Goal: Information Seeking & Learning: Learn about a topic

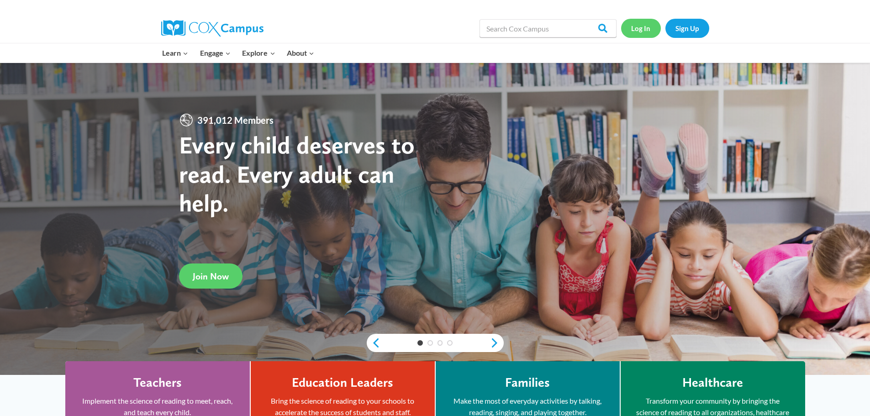
click at [639, 31] on link "Log In" at bounding box center [641, 28] width 40 height 19
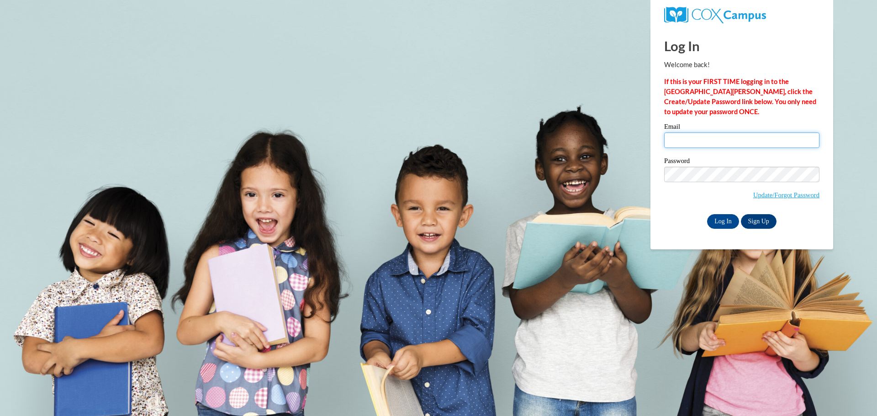
click at [692, 144] on input "Email" at bounding box center [741, 140] width 155 height 16
type input "libwhite1@gmail.com"
click at [721, 218] on input "Log In" at bounding box center [723, 221] width 32 height 15
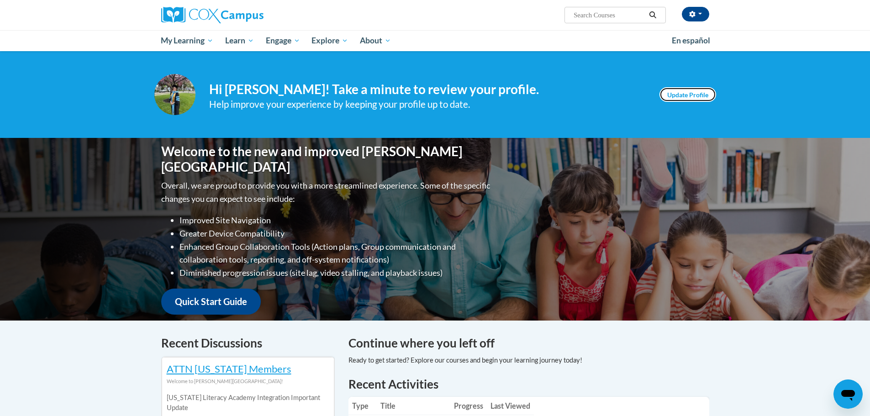
click at [681, 95] on link "Update Profile" at bounding box center [688, 94] width 57 height 15
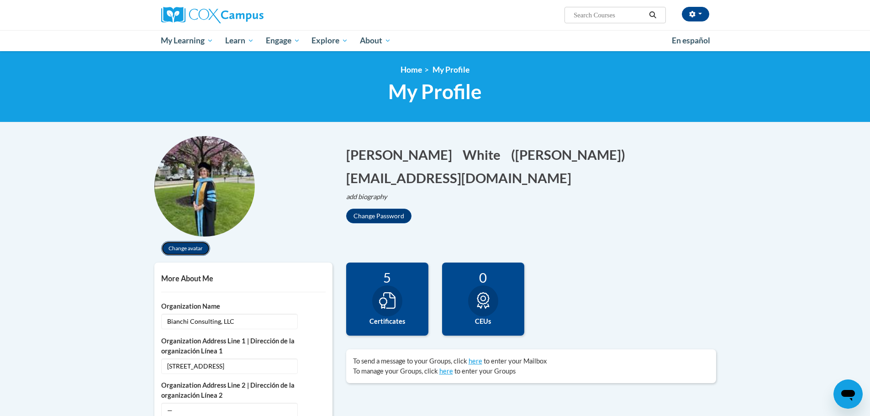
click at [175, 245] on button "Change avatar" at bounding box center [185, 248] width 49 height 15
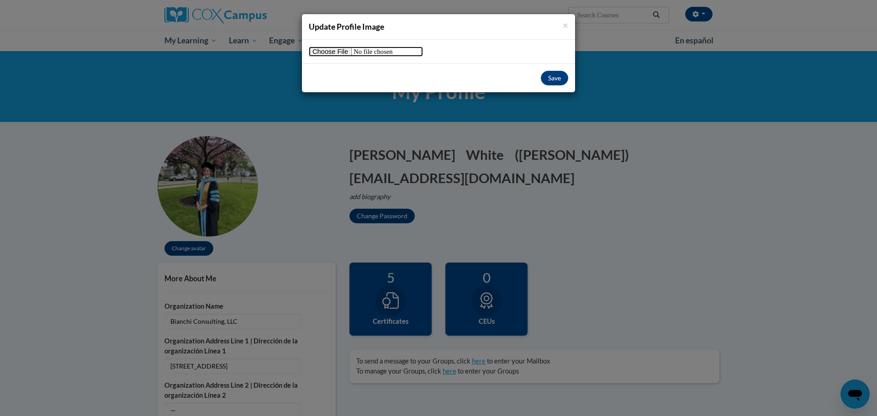
click at [323, 52] on input "file" at bounding box center [366, 52] width 114 height 10
type input "C:\fakepath\Add a subheading (2).jpg"
click at [549, 79] on button "Save" at bounding box center [554, 78] width 27 height 15
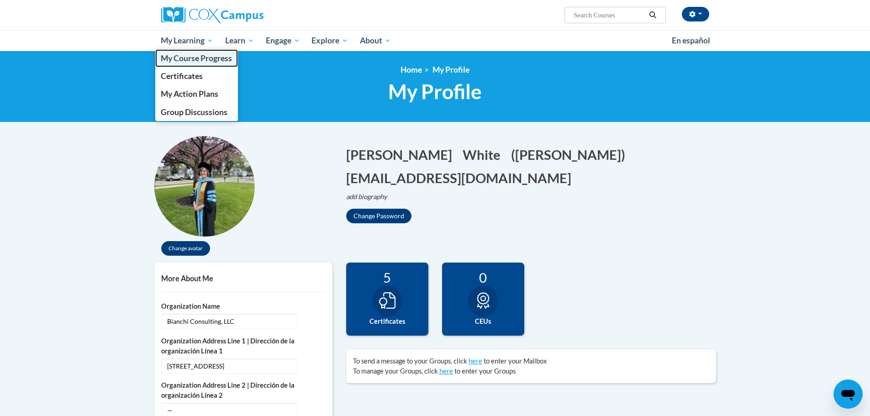
click at [191, 64] on link "My Course Progress" at bounding box center [196, 58] width 83 height 18
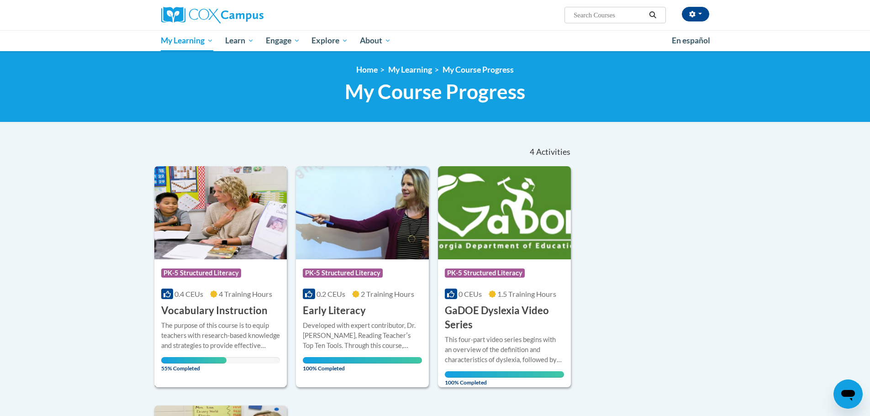
click at [215, 330] on div "The purpose of this course is to equip teachers with research-based knowledge a…" at bounding box center [220, 336] width 119 height 30
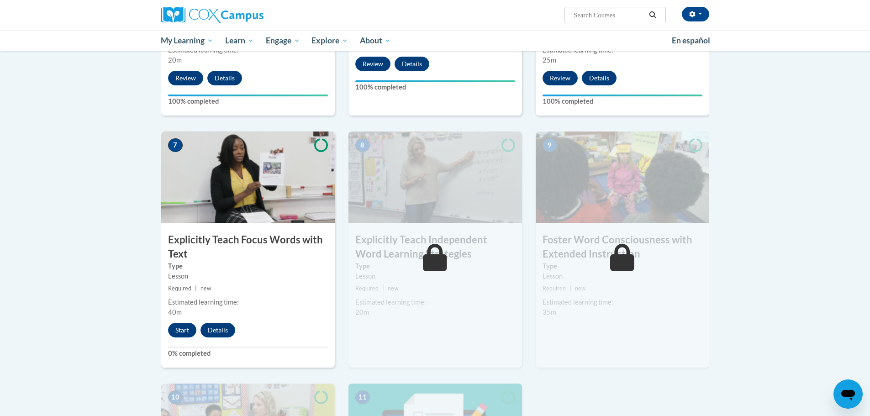
scroll to position [640, 0]
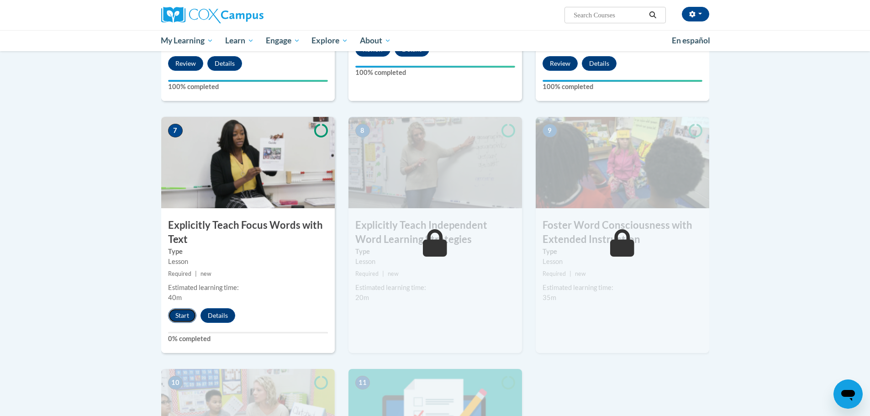
click at [185, 317] on button "Start" at bounding box center [182, 315] width 28 height 15
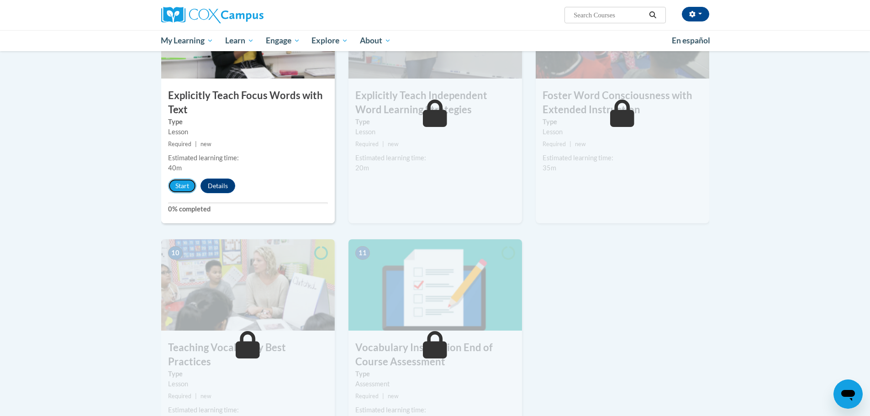
scroll to position [777, 0]
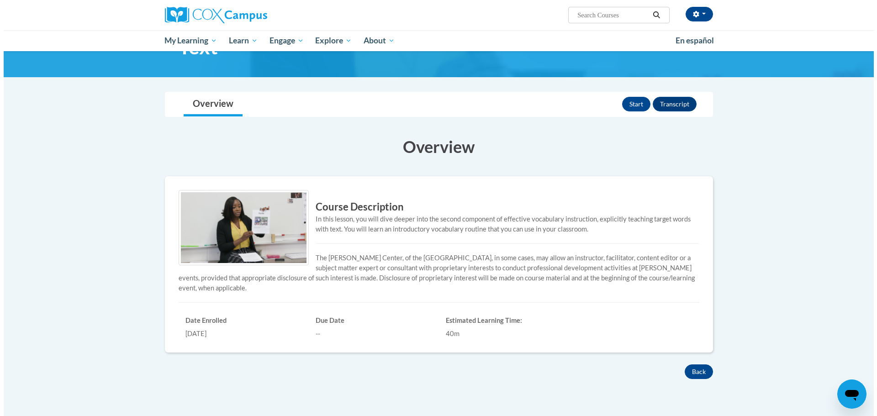
scroll to position [46, 0]
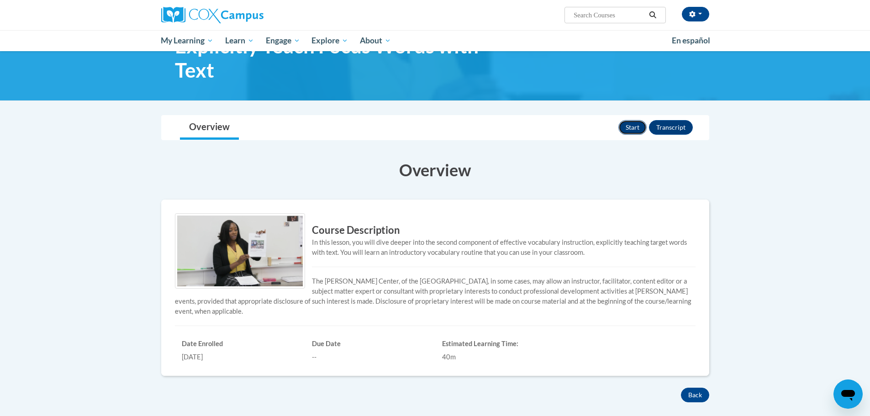
click at [638, 131] on button "Start" at bounding box center [633, 127] width 28 height 15
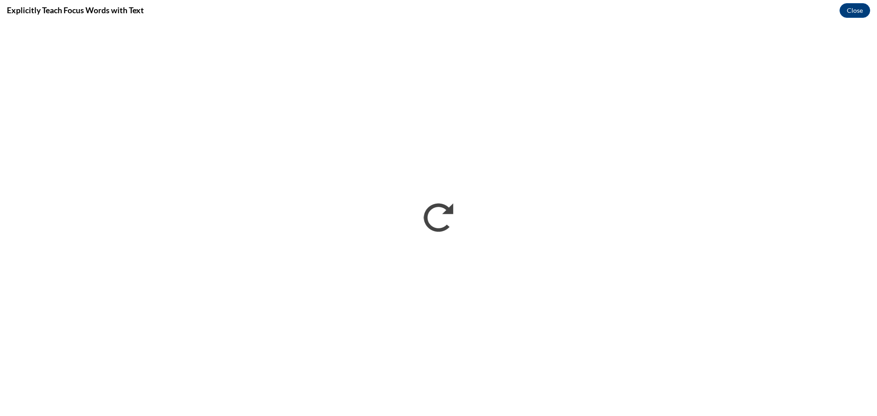
scroll to position [0, 0]
